Goal: Task Accomplishment & Management: Complete application form

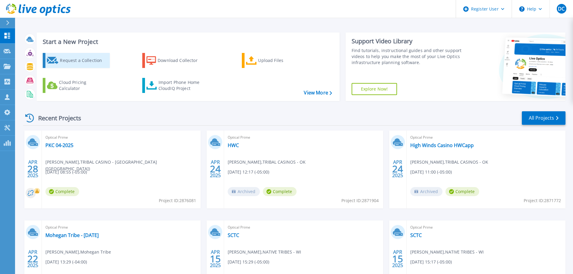
click at [79, 57] on div "Request a Collection" at bounding box center [84, 60] width 48 height 12
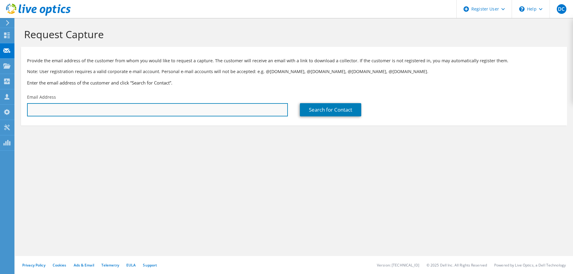
click at [156, 110] on input "text" at bounding box center [157, 109] width 261 height 13
paste input "[EMAIL_ADDRESS][DOMAIN_NAME]"
type input "[EMAIL_ADDRESS][DOMAIN_NAME]"
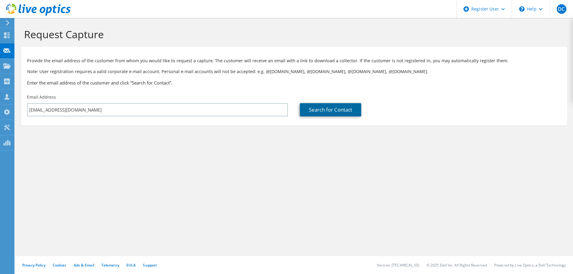
click at [317, 104] on link "Search for Contact" at bounding box center [330, 109] width 61 height 13
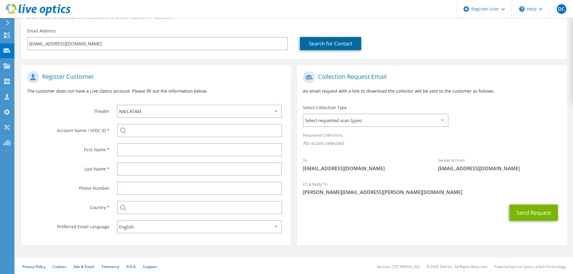
scroll to position [68, 0]
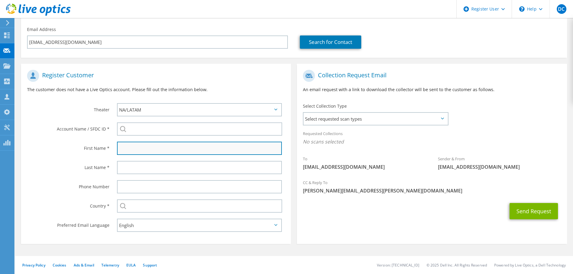
click at [135, 152] on input "text" at bounding box center [199, 148] width 165 height 13
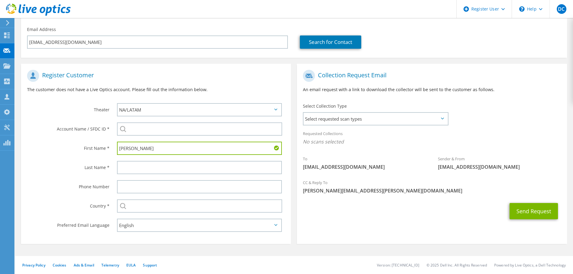
type input "[PERSON_NAME]"
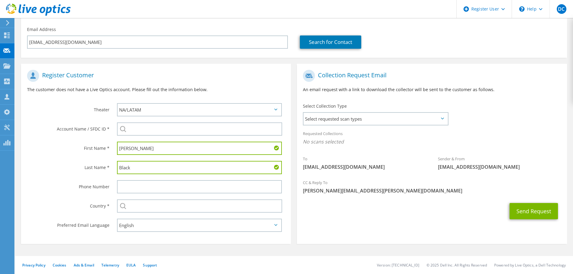
type input "Black"
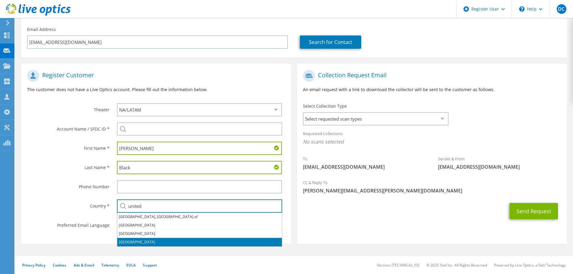
click at [141, 242] on li "[GEOGRAPHIC_DATA]" at bounding box center [199, 242] width 165 height 8
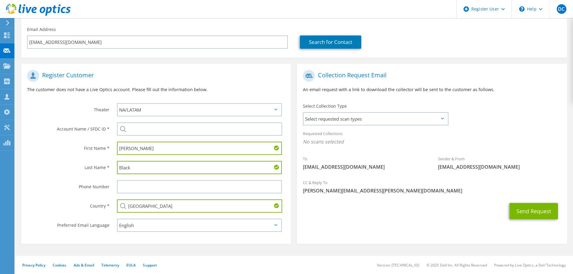
type input "[GEOGRAPHIC_DATA]"
click at [163, 177] on div at bounding box center [201, 186] width 180 height 19
click at [132, 167] on input "Black" at bounding box center [199, 167] width 165 height 13
click at [57, 146] on label "First Name *" at bounding box center [68, 147] width 82 height 10
click at [133, 169] on input "[PERSON_NAME]" at bounding box center [199, 167] width 165 height 13
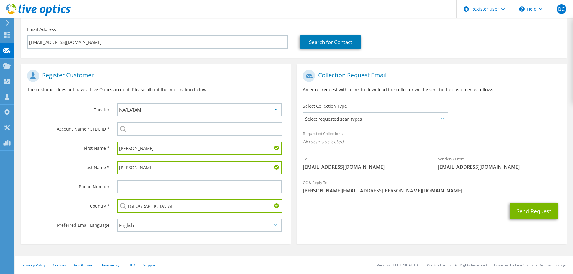
drag, startPoint x: 130, startPoint y: 167, endPoint x: 143, endPoint y: 166, distance: 12.4
click at [143, 167] on input "[PERSON_NAME]" at bounding box center [199, 167] width 165 height 13
type input "Black"
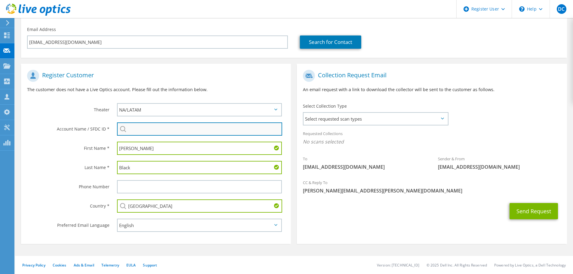
click at [150, 131] on input "search" at bounding box center [199, 128] width 165 height 13
click at [147, 137] on li "IBB INTERNATIONAL : 1471405095" at bounding box center [187, 133] width 141 height 7
type input "IBB INTERNATIONAL : 1471405095"
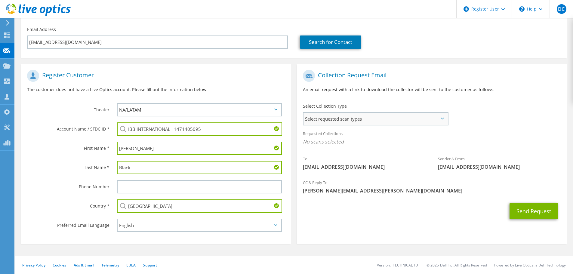
click at [378, 122] on span "Select requested scan types" at bounding box center [376, 119] width 144 height 12
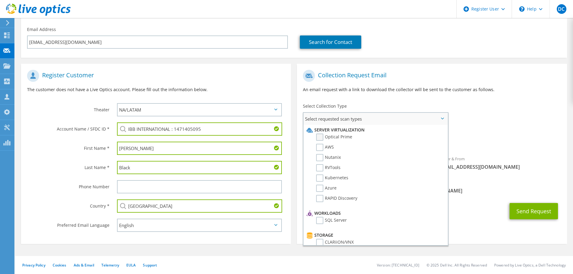
click at [320, 137] on label "Optical Prime" at bounding box center [334, 137] width 36 height 7
click at [0, 0] on input "Optical Prime" at bounding box center [0, 0] width 0 height 0
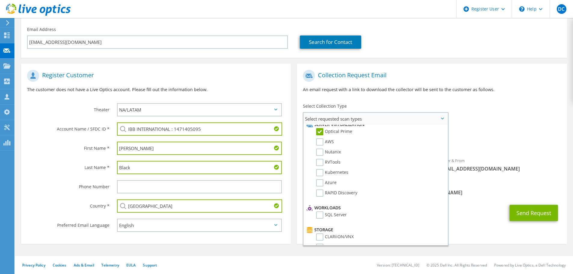
scroll to position [0, 0]
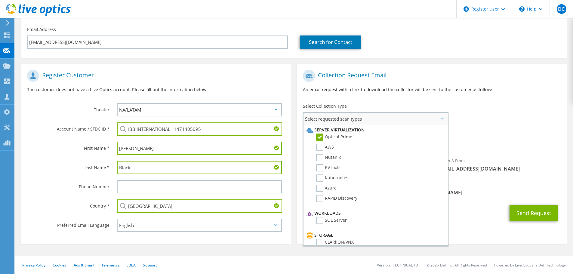
click at [432, 120] on span "Select requested scan types" at bounding box center [376, 119] width 144 height 12
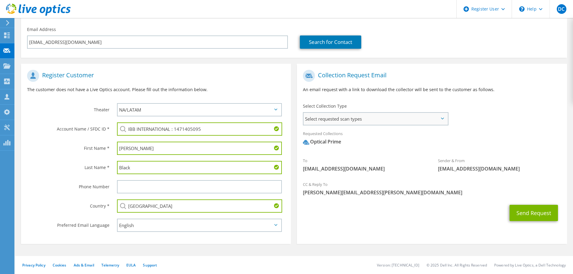
click at [420, 119] on span "Select requested scan types" at bounding box center [376, 119] width 144 height 12
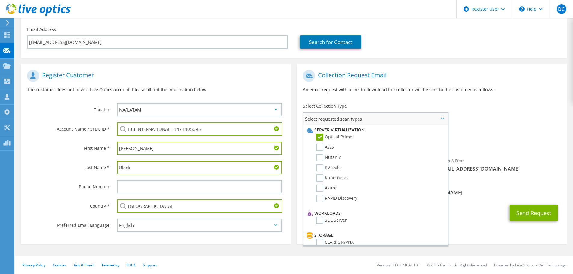
click at [402, 119] on span "Select requested scan types" at bounding box center [376, 119] width 144 height 12
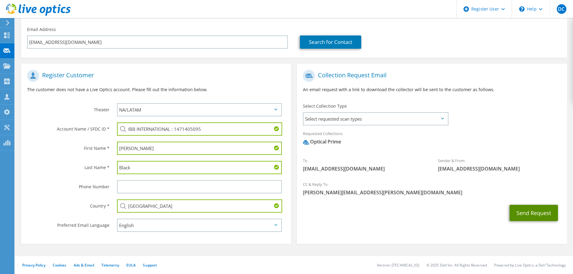
click at [523, 213] on button "Send Request" at bounding box center [534, 213] width 48 height 16
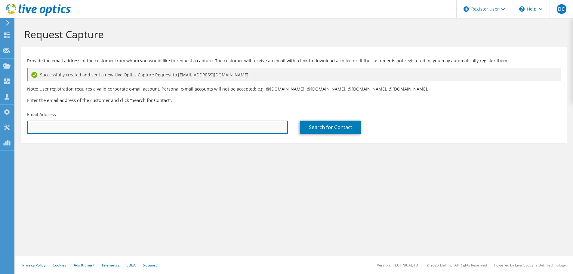
click at [125, 134] on input "text" at bounding box center [157, 127] width 261 height 13
paste input "[EMAIL_ADDRESS][DOMAIN_NAME]"
type input "[EMAIL_ADDRESS][DOMAIN_NAME]"
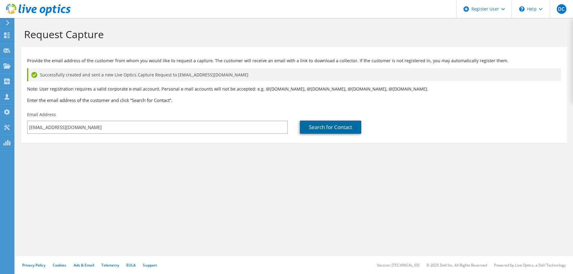
click at [332, 125] on link "Search for Contact" at bounding box center [330, 127] width 61 height 13
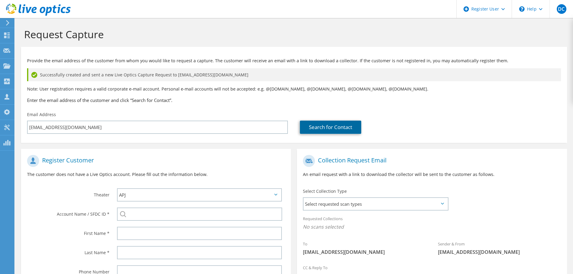
scroll to position [60, 0]
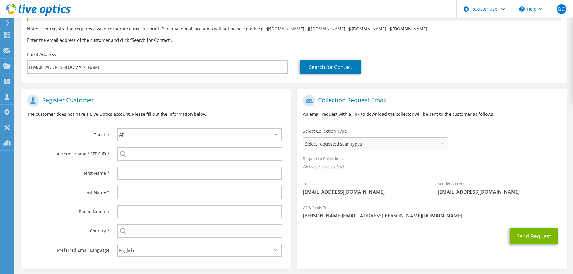
click at [405, 144] on span "Select requested scan types" at bounding box center [376, 144] width 144 height 12
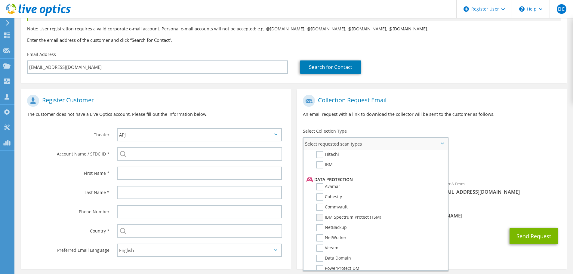
scroll to position [266, 0]
click at [492, 165] on span "No scans selected" at bounding box center [432, 166] width 258 height 7
